Goal: Information Seeking & Learning: Learn about a topic

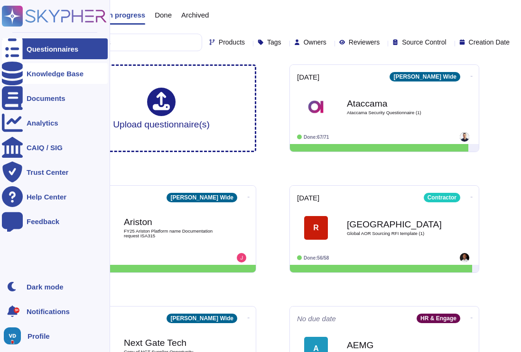
click at [39, 74] on div "Knowledge Base" at bounding box center [55, 73] width 57 height 7
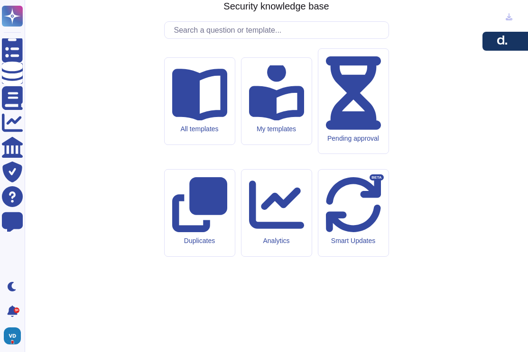
click at [223, 38] on input "text" at bounding box center [278, 30] width 219 height 17
